Goal: Information Seeking & Learning: Find specific page/section

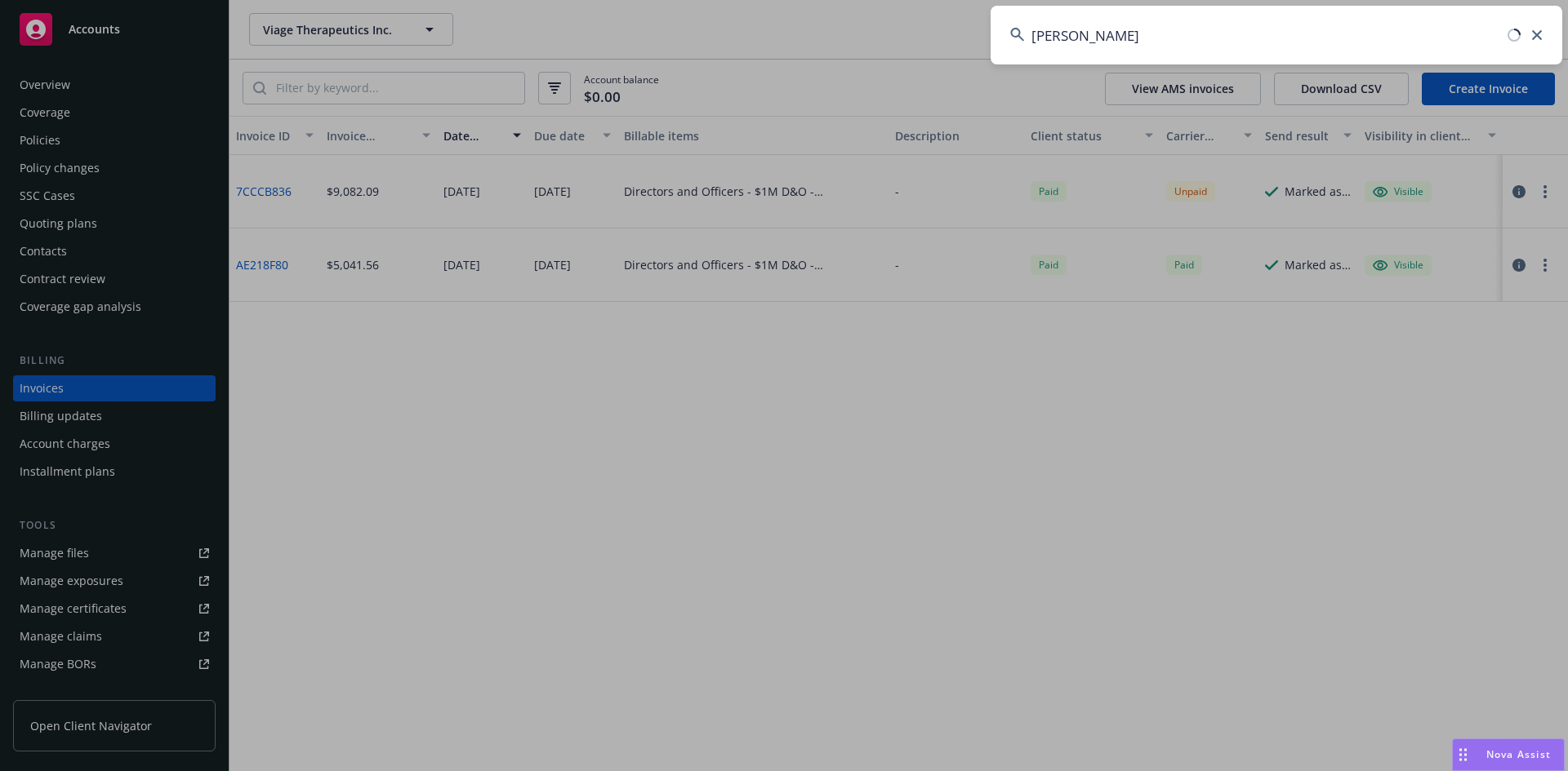
type input "roosevelt"
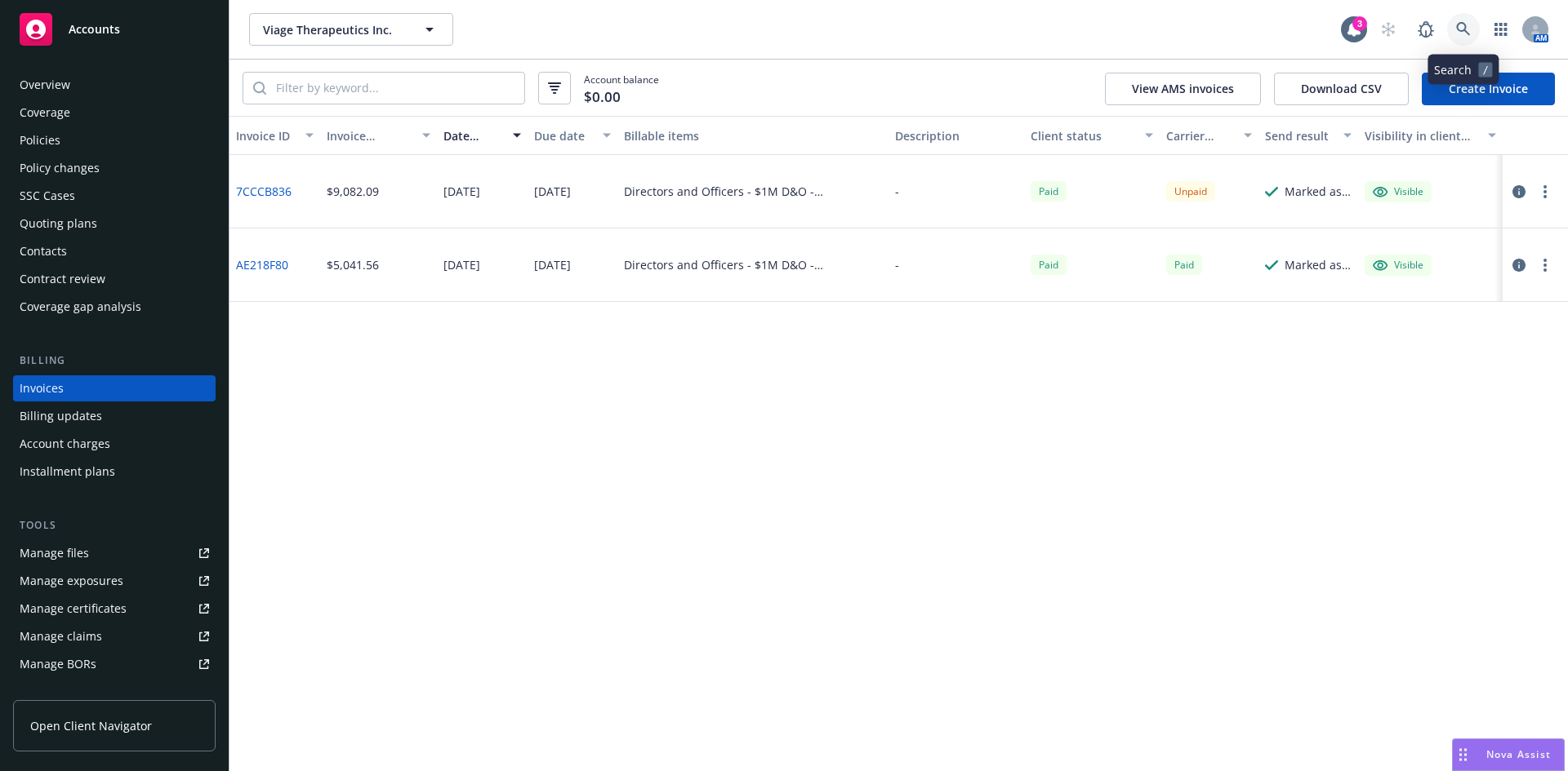
click at [1455, 23] on link at bounding box center [1464, 29] width 33 height 33
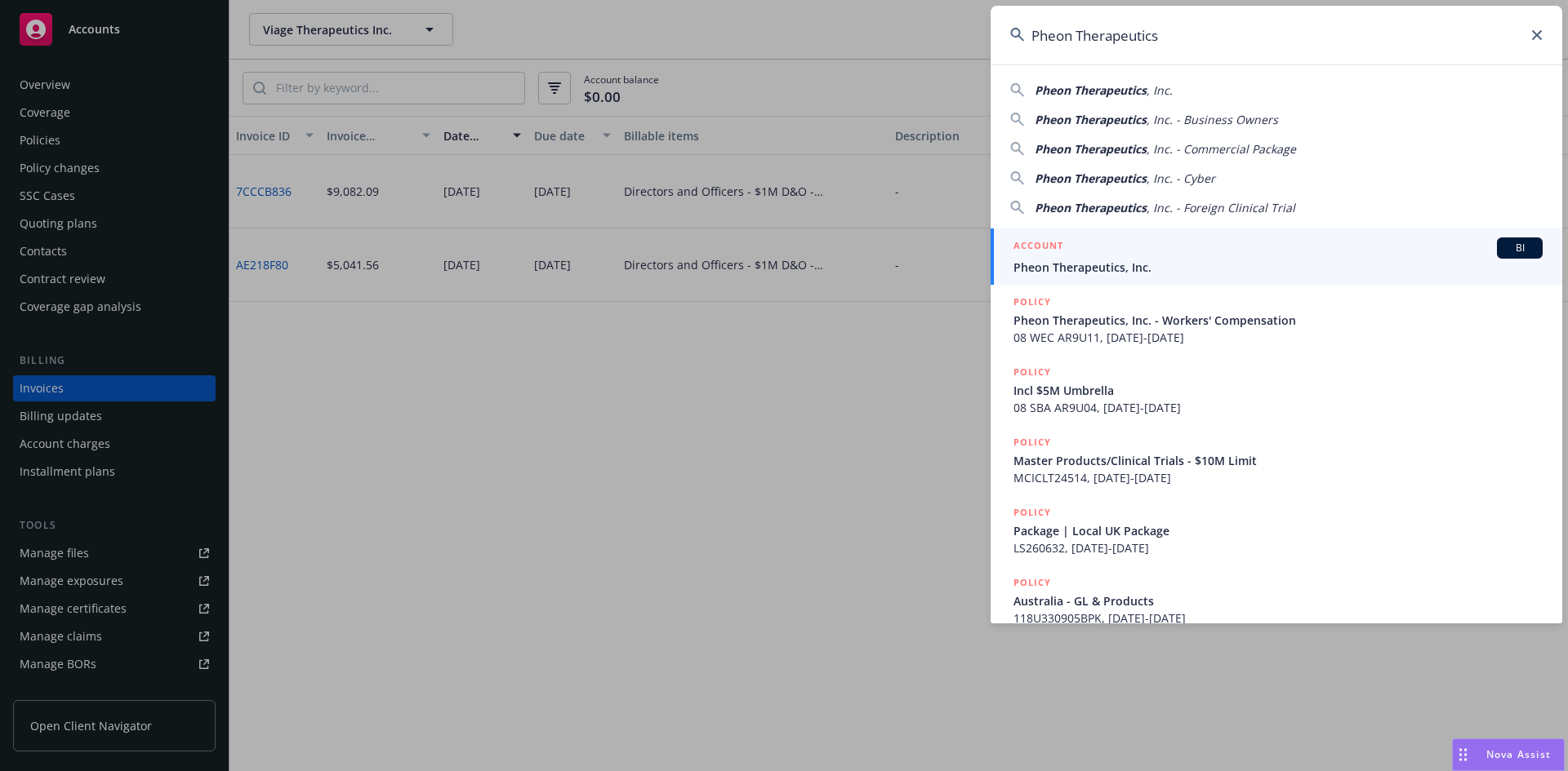
type input "Pheon Therapeutics"
click at [1154, 263] on span "Pheon Therapeutics, Inc." at bounding box center [1278, 267] width 529 height 18
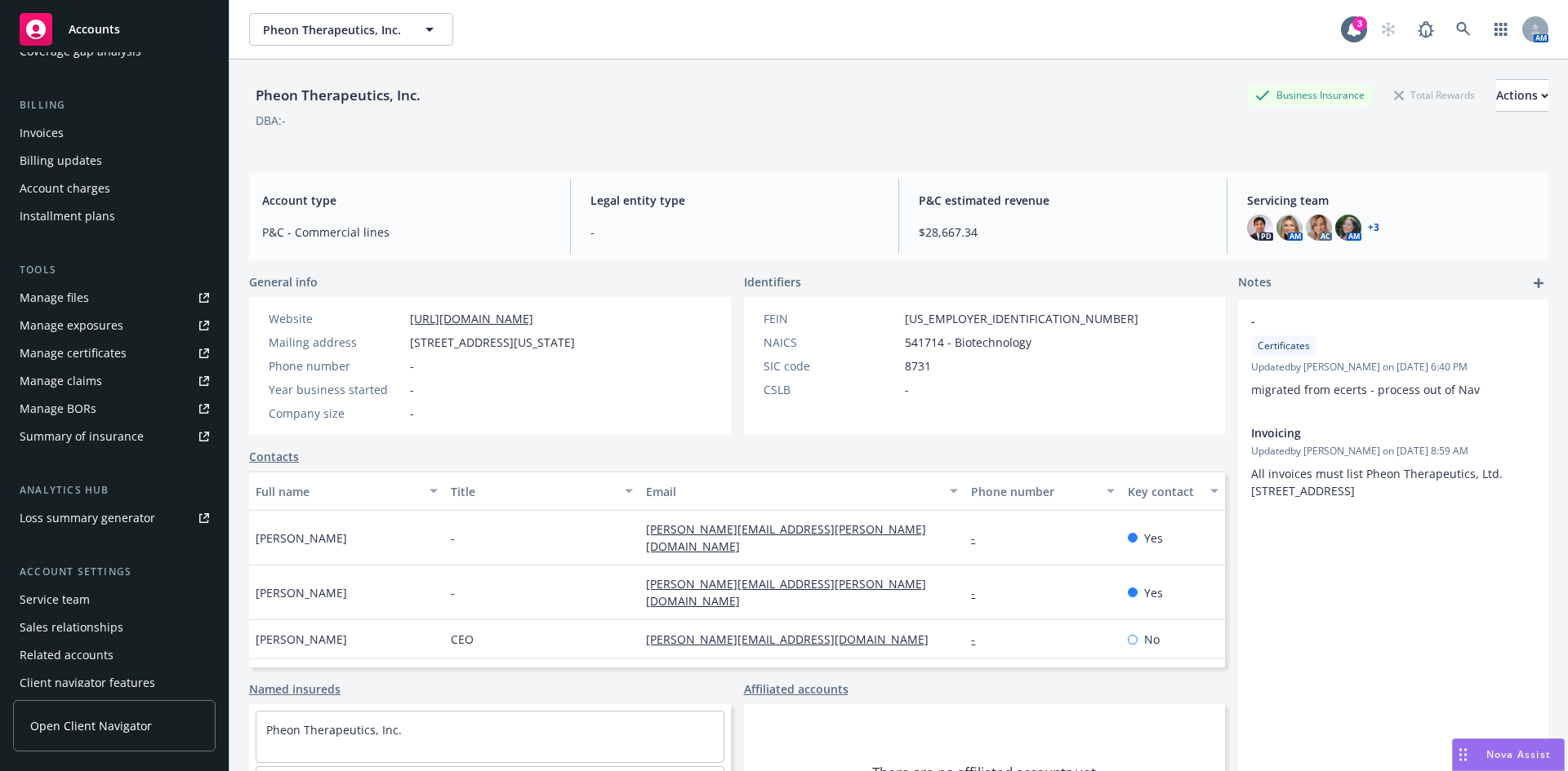
scroll to position [292, 0]
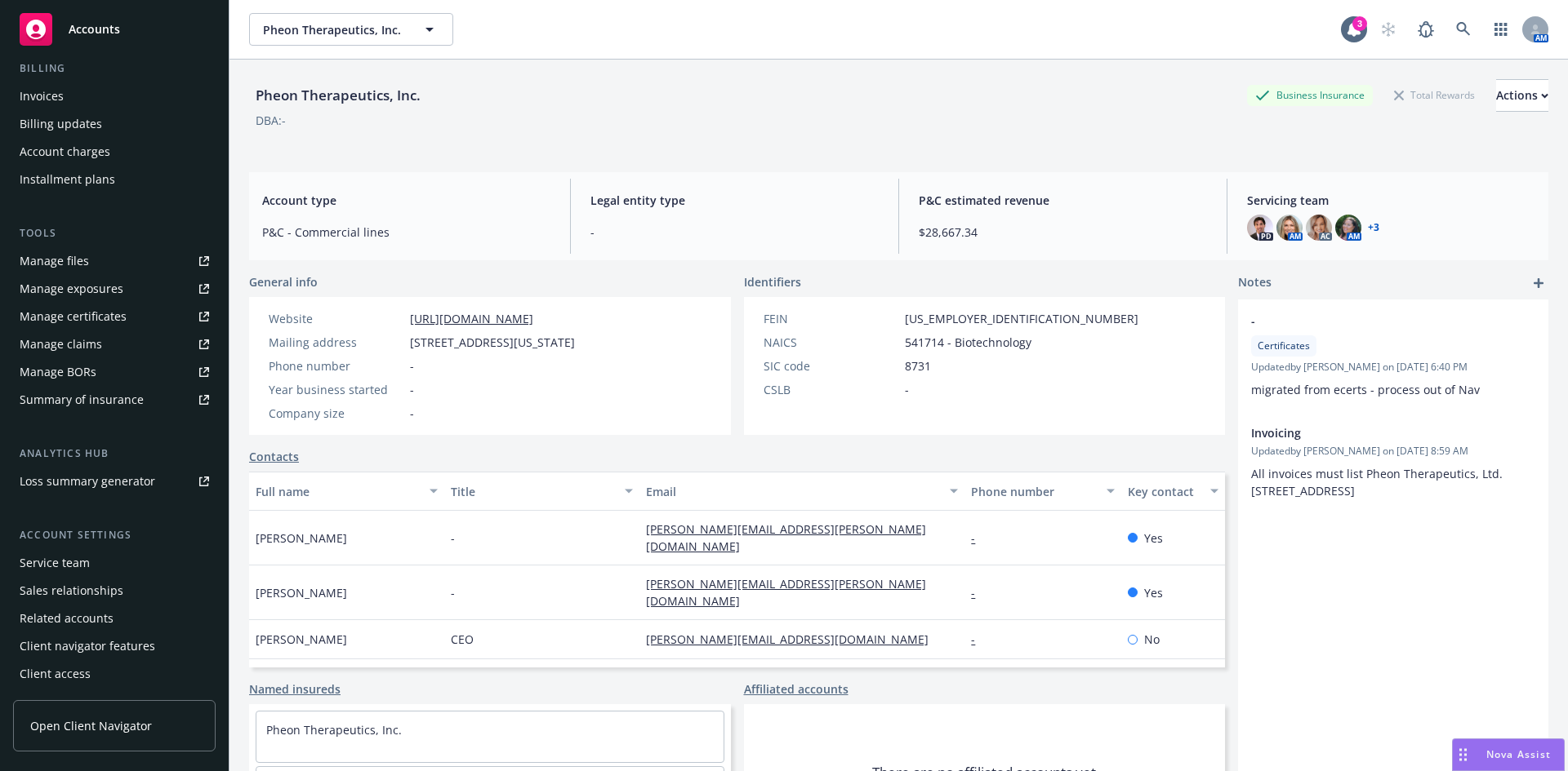
click at [85, 565] on div "Service team" at bounding box center [54, 563] width 70 height 26
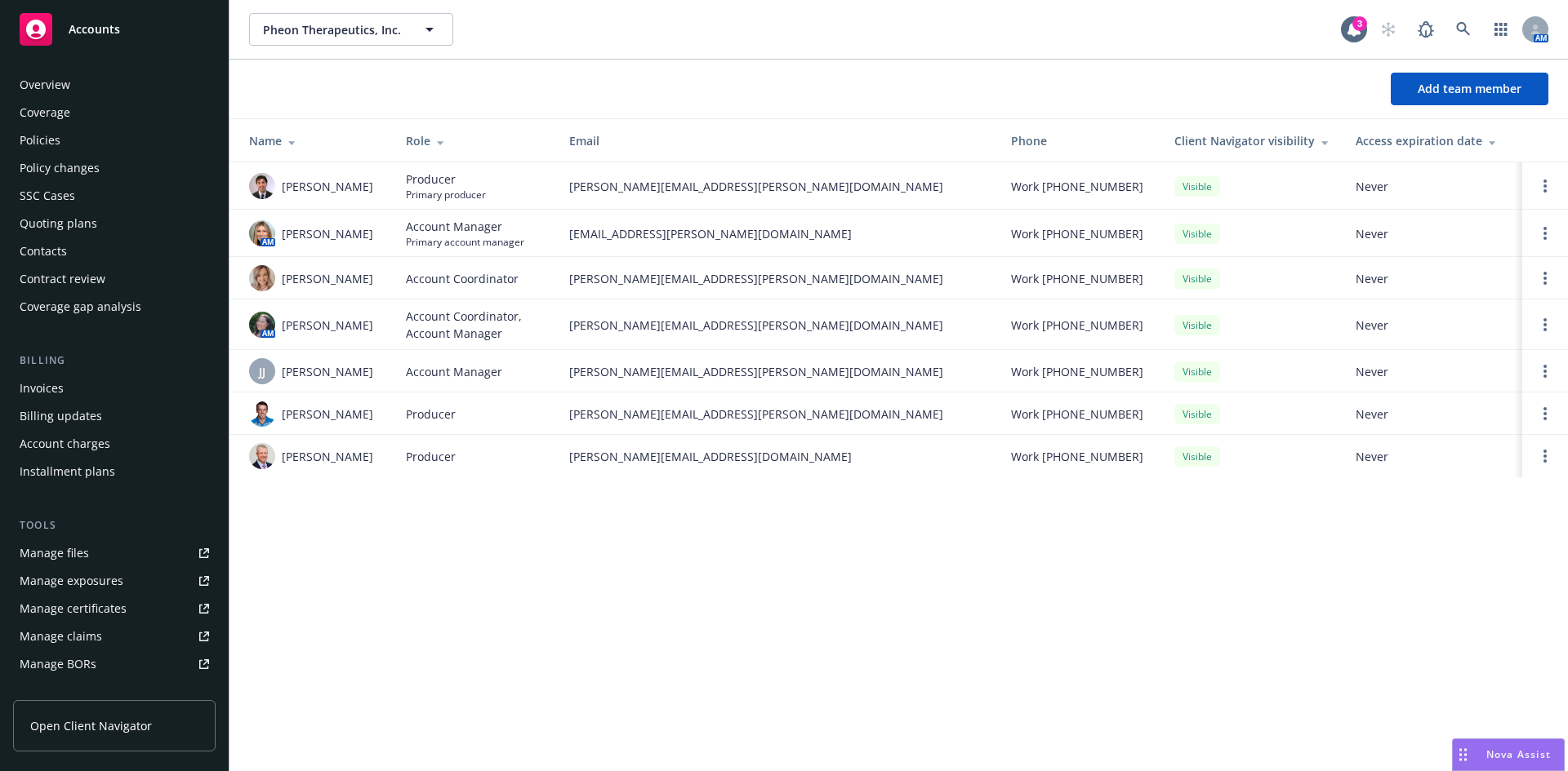
click at [48, 125] on div "Coverage" at bounding box center [44, 112] width 51 height 26
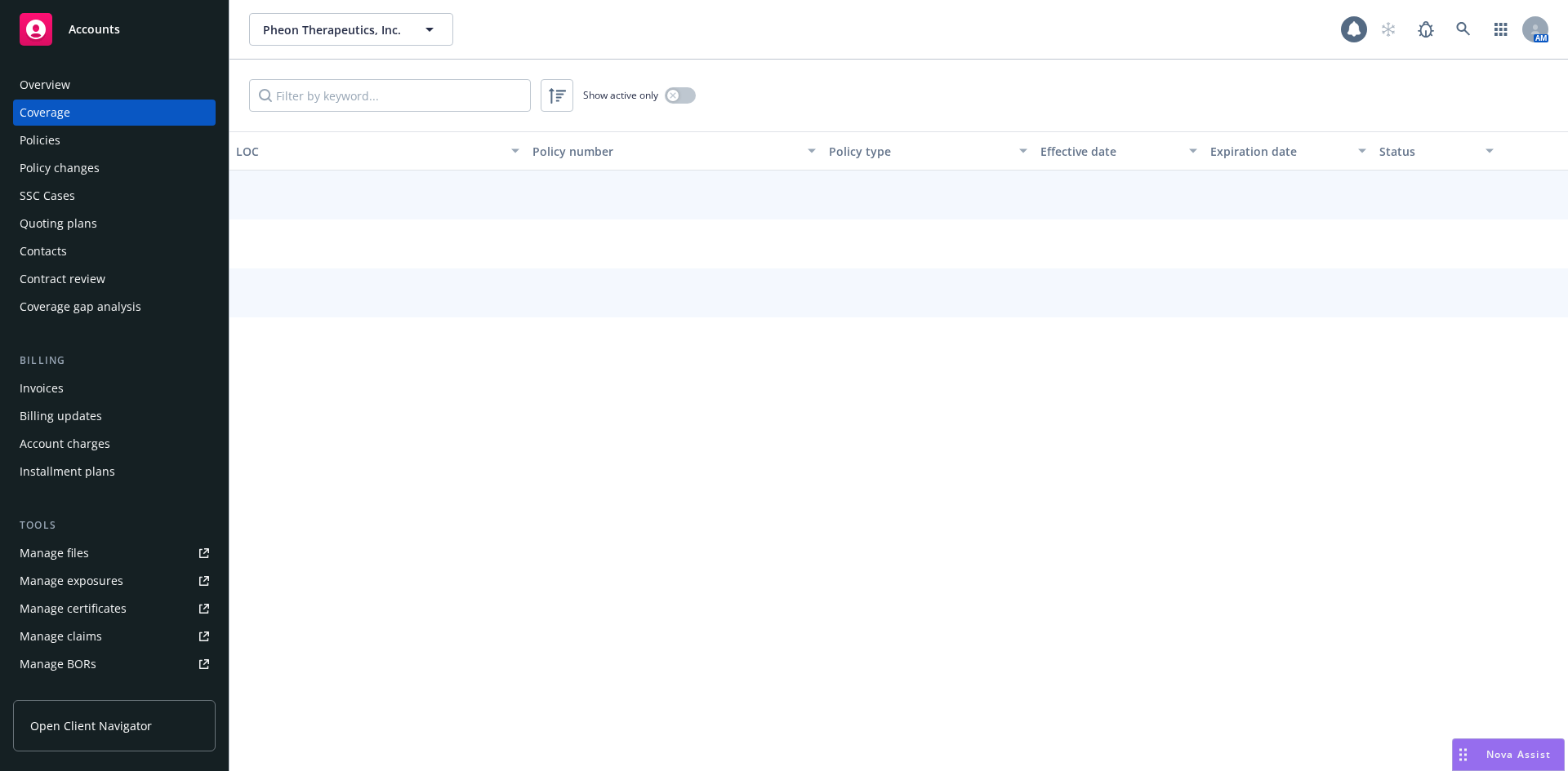
click at [53, 137] on div "Policies" at bounding box center [39, 139] width 41 height 26
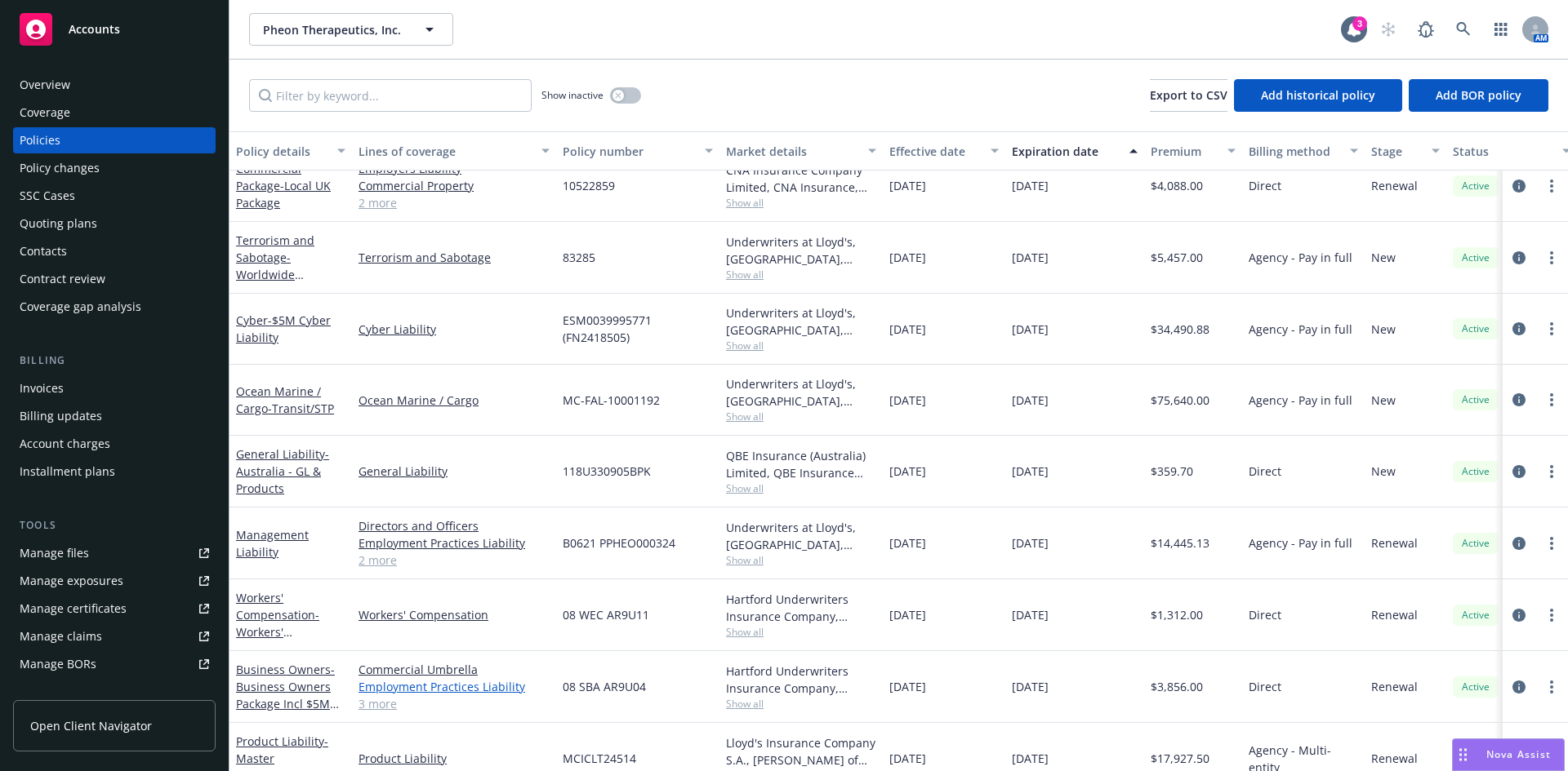
scroll to position [56, 0]
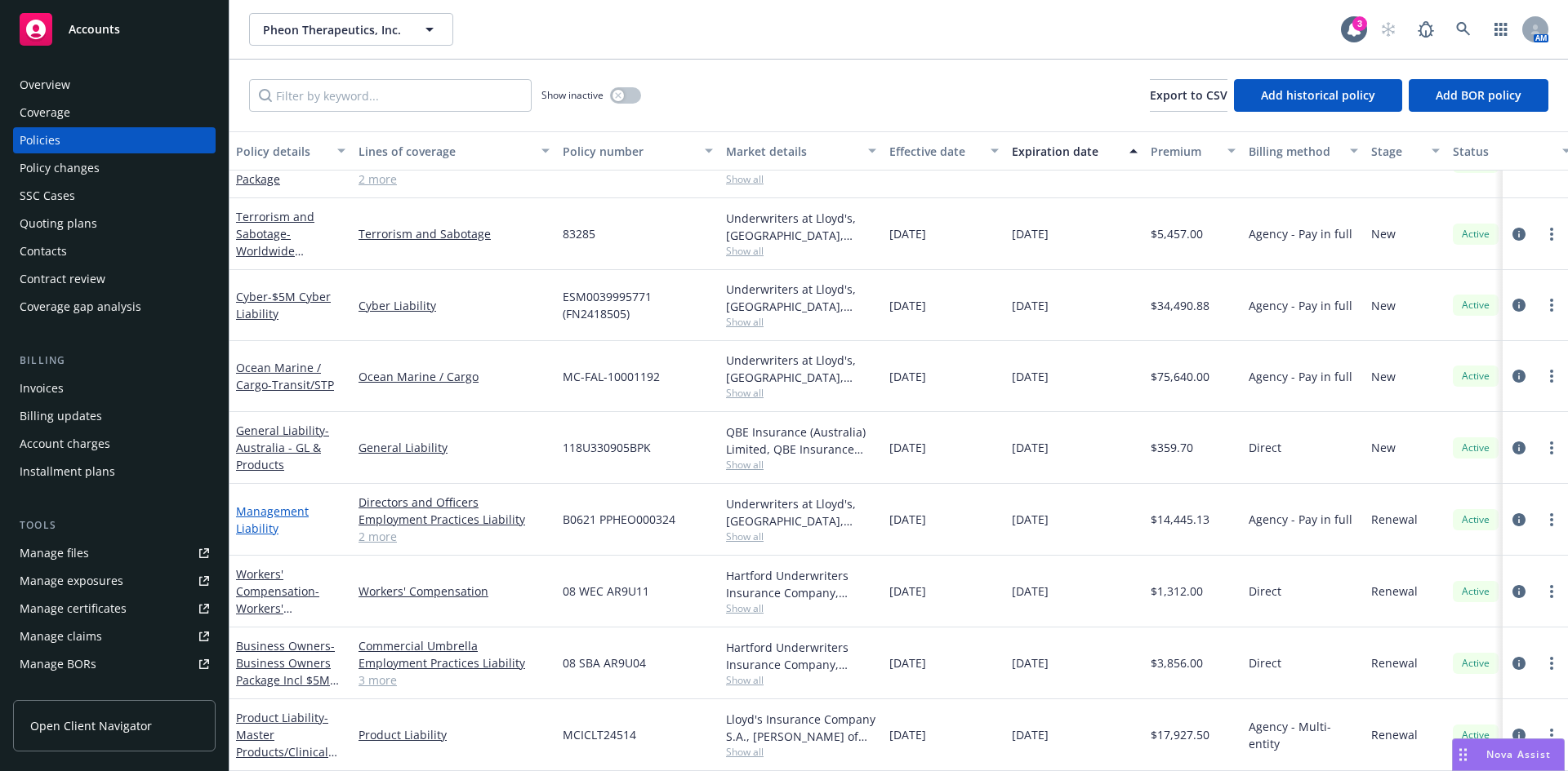
click at [265, 504] on link "Management Liability" at bounding box center [272, 520] width 73 height 33
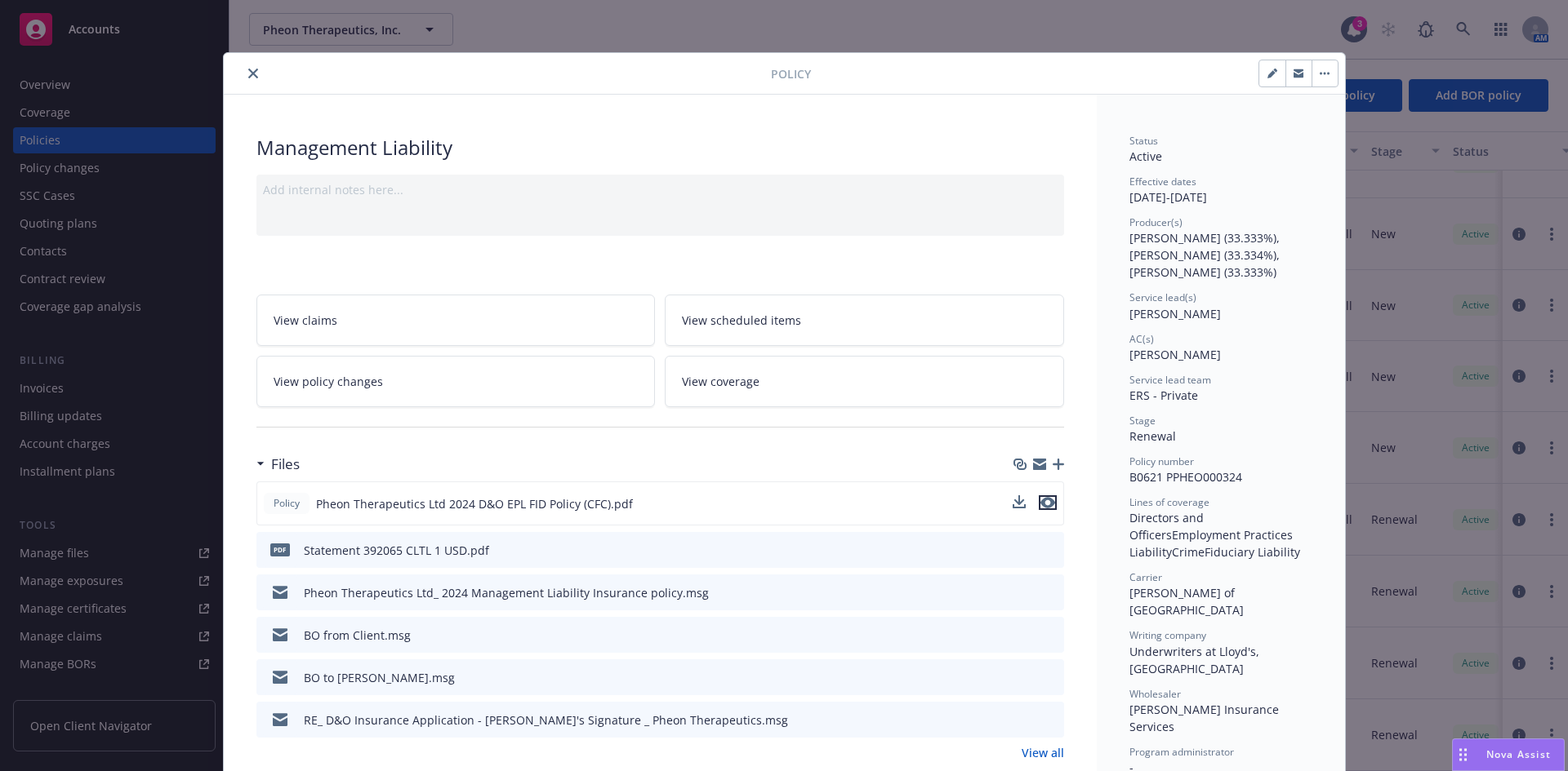
click at [1041, 499] on icon "preview file" at bounding box center [1048, 503] width 15 height 12
click at [249, 76] on icon "close" at bounding box center [253, 74] width 10 height 10
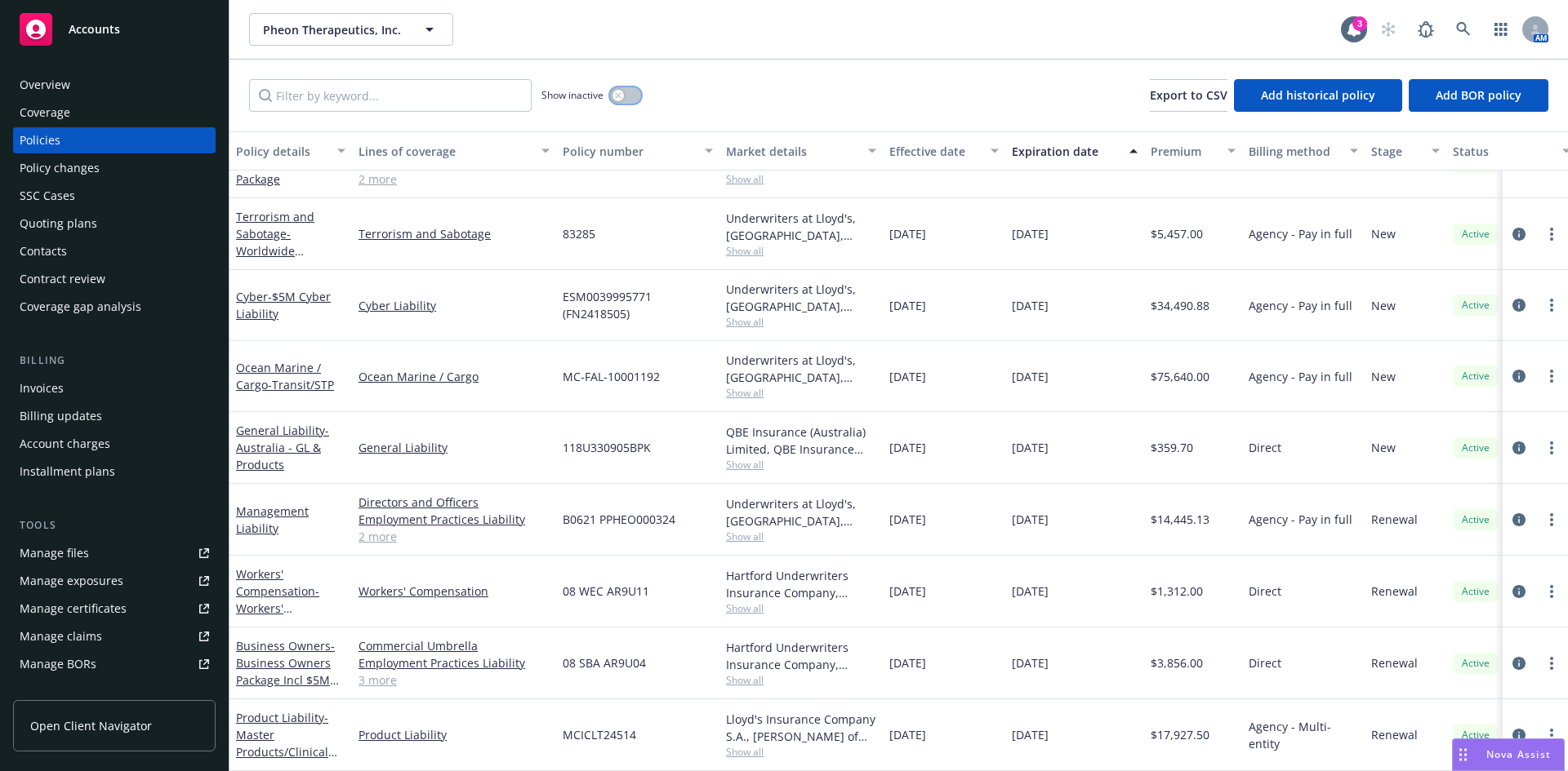
click at [626, 99] on button "button" at bounding box center [625, 96] width 31 height 17
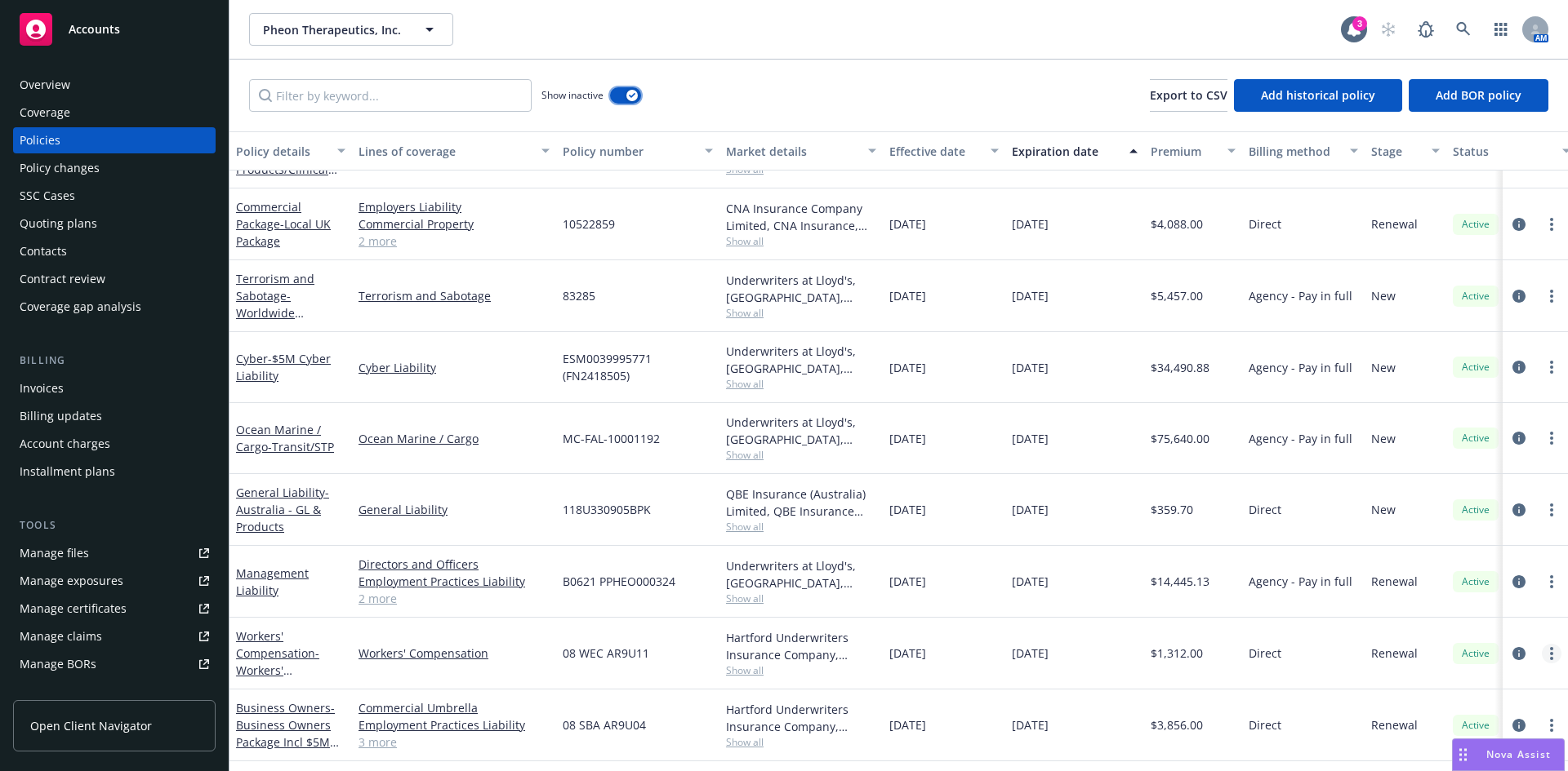
scroll to position [627, 0]
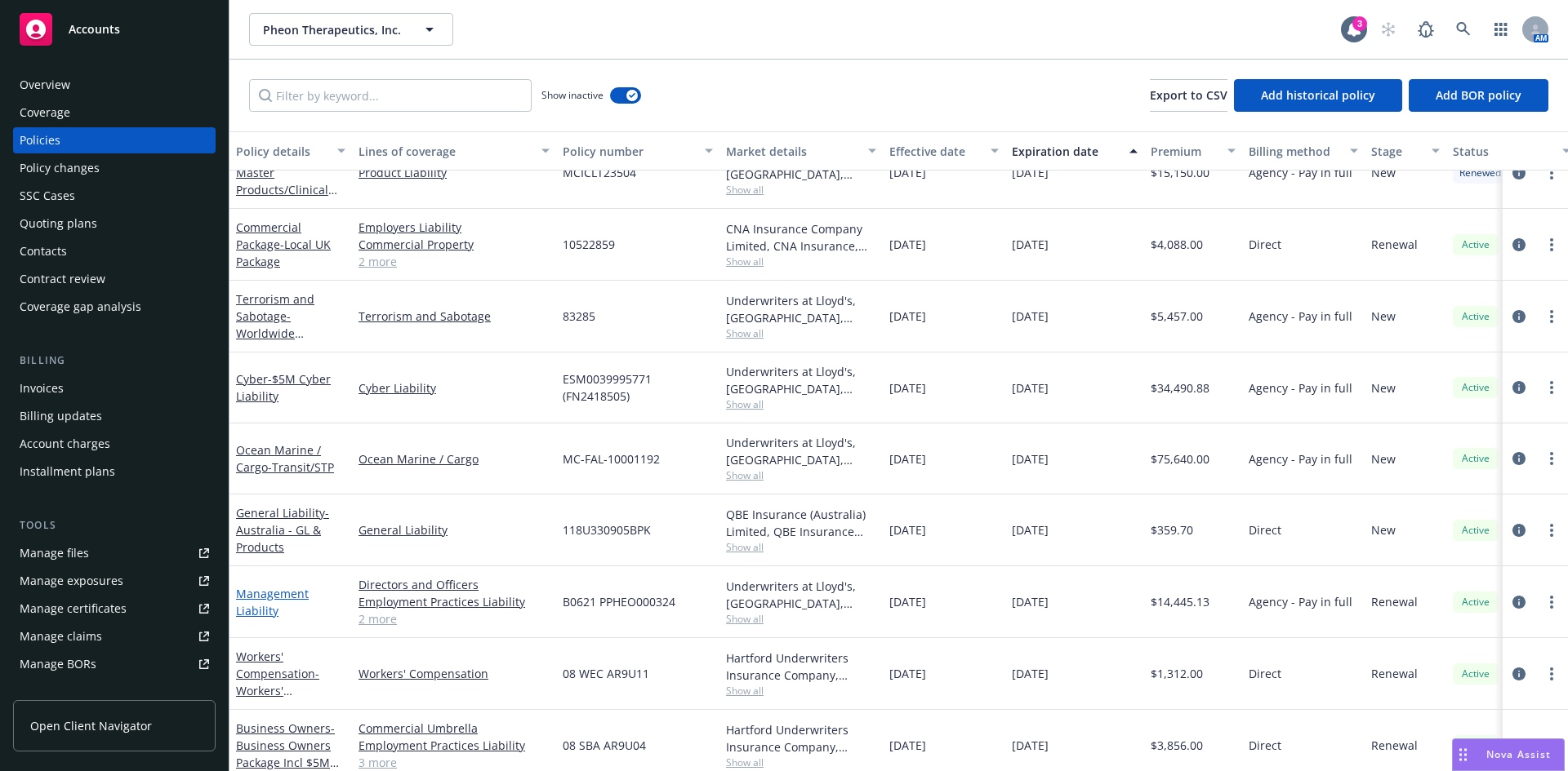
click at [261, 596] on link "Management Liability" at bounding box center [272, 602] width 73 height 33
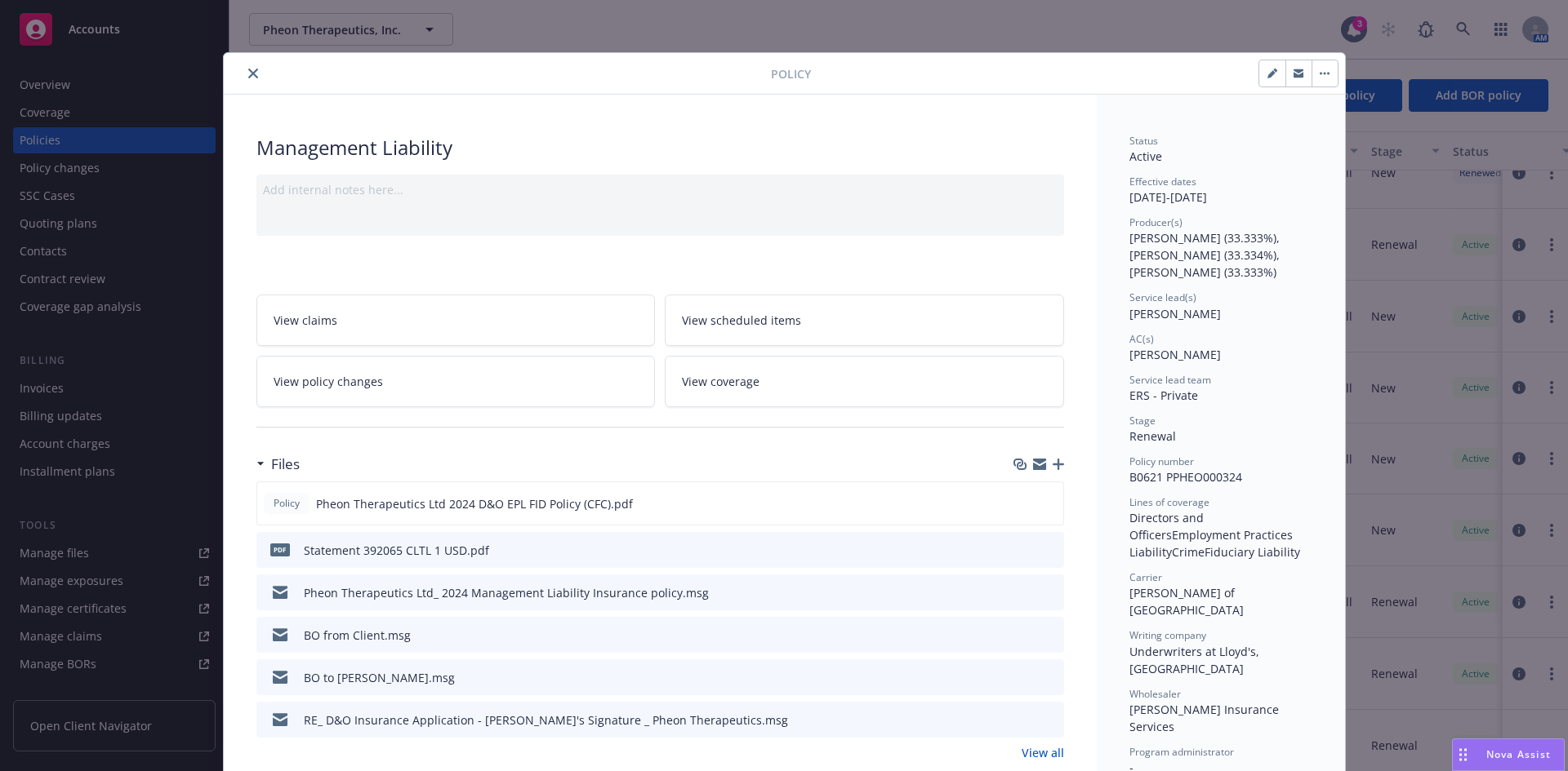
scroll to position [49, 0]
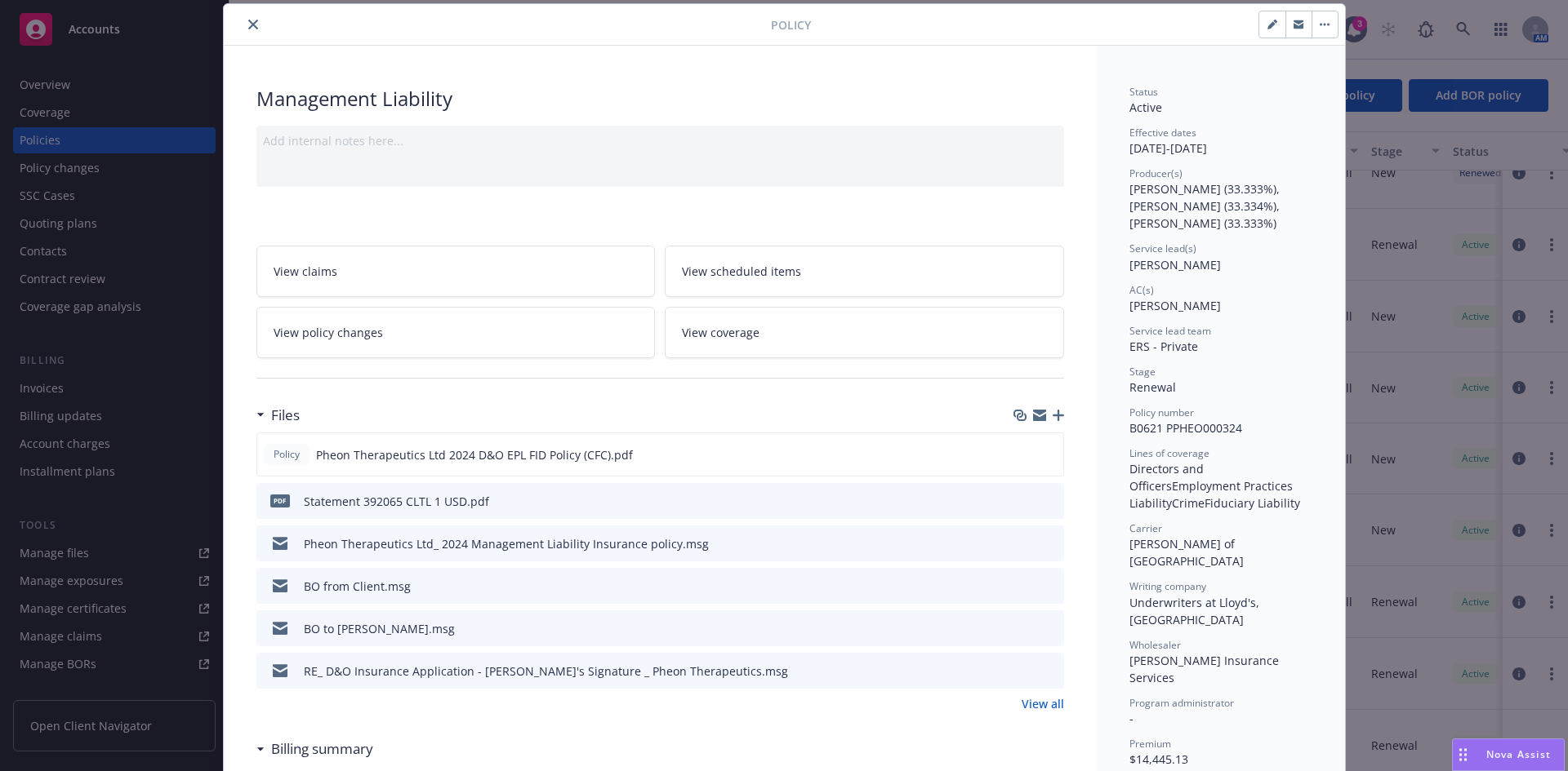
click at [248, 25] on icon "close" at bounding box center [253, 24] width 10 height 10
